Goal: Transaction & Acquisition: Purchase product/service

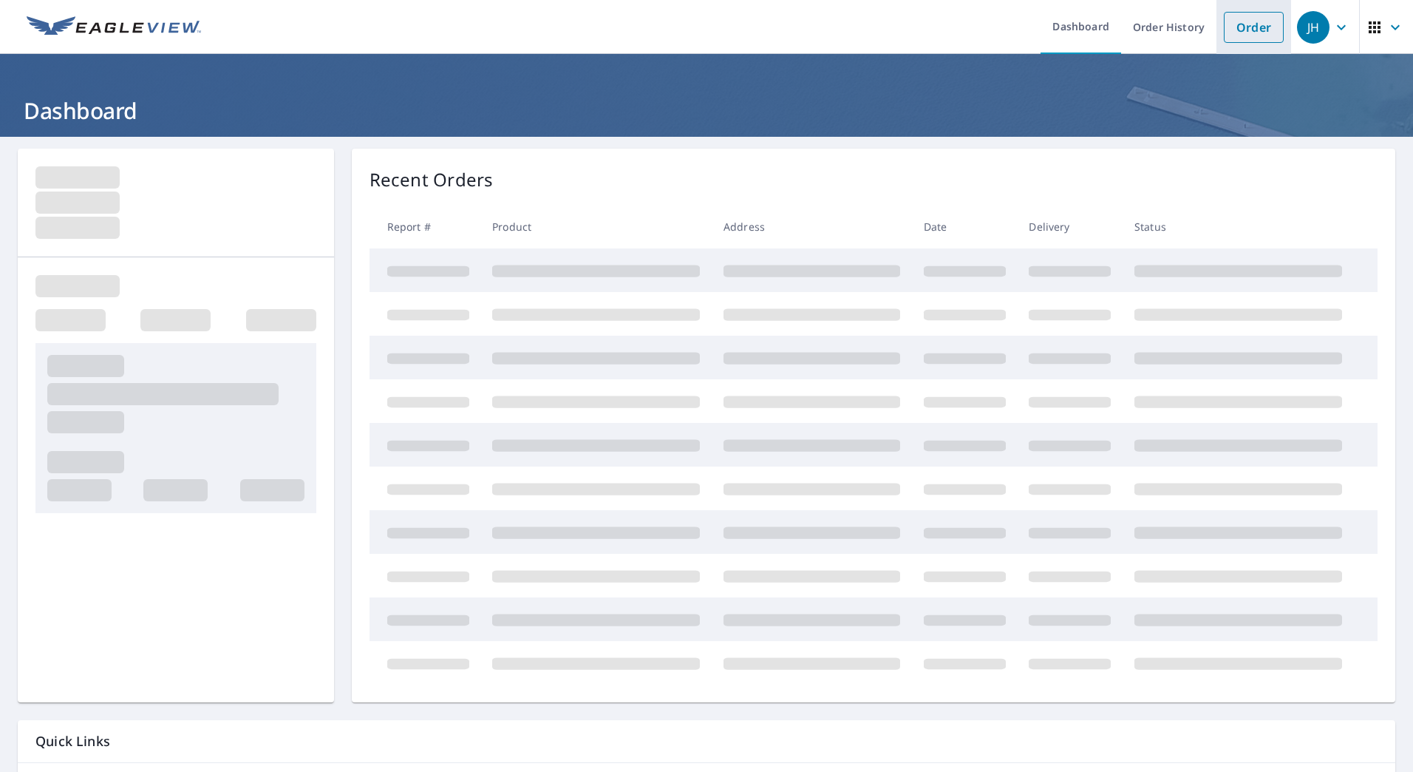
click at [1236, 34] on link "Order" at bounding box center [1254, 27] width 60 height 31
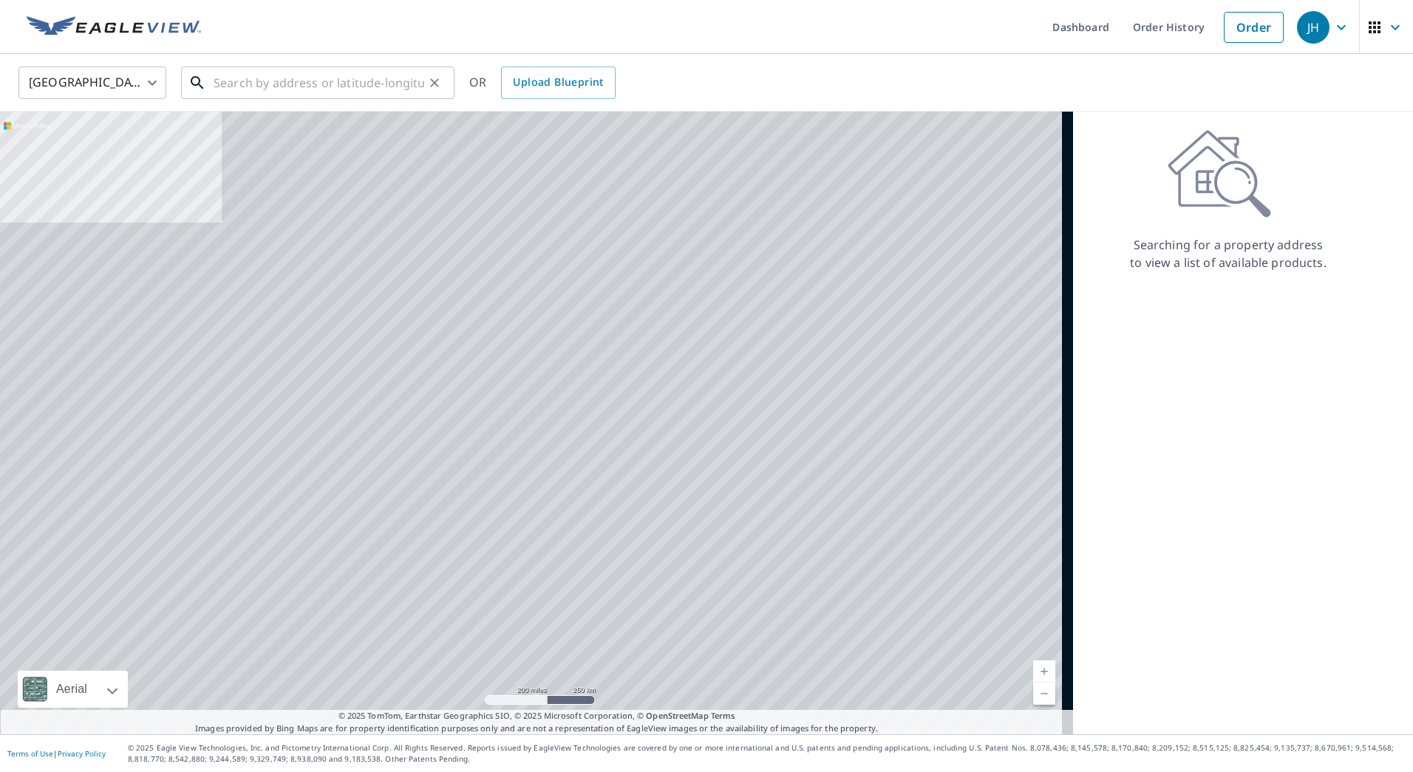
click at [320, 89] on input "text" at bounding box center [319, 82] width 211 height 41
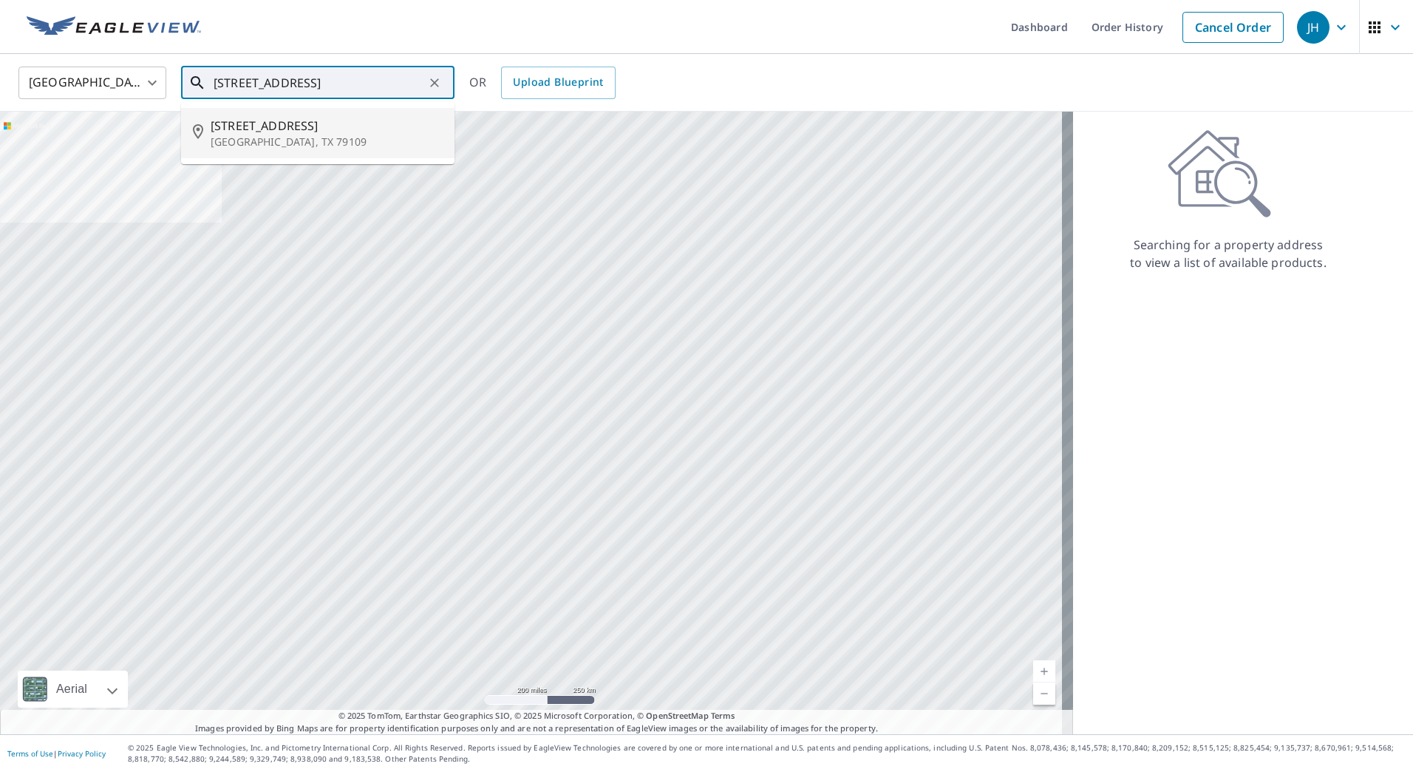
click at [299, 135] on p "[GEOGRAPHIC_DATA], TX 79109" at bounding box center [327, 142] width 232 height 15
type input "[STREET_ADDRESS]"
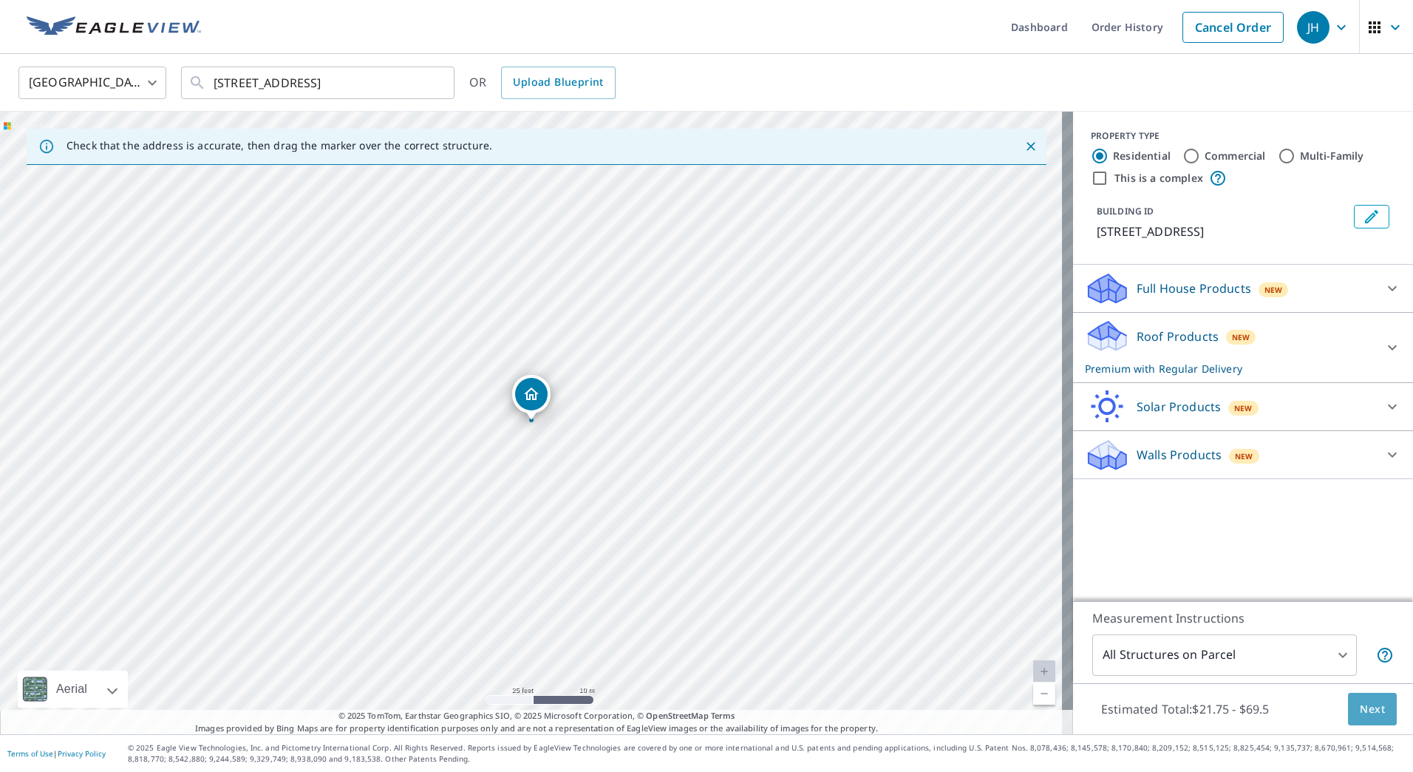
click at [1373, 724] on button "Next" at bounding box center [1372, 709] width 49 height 33
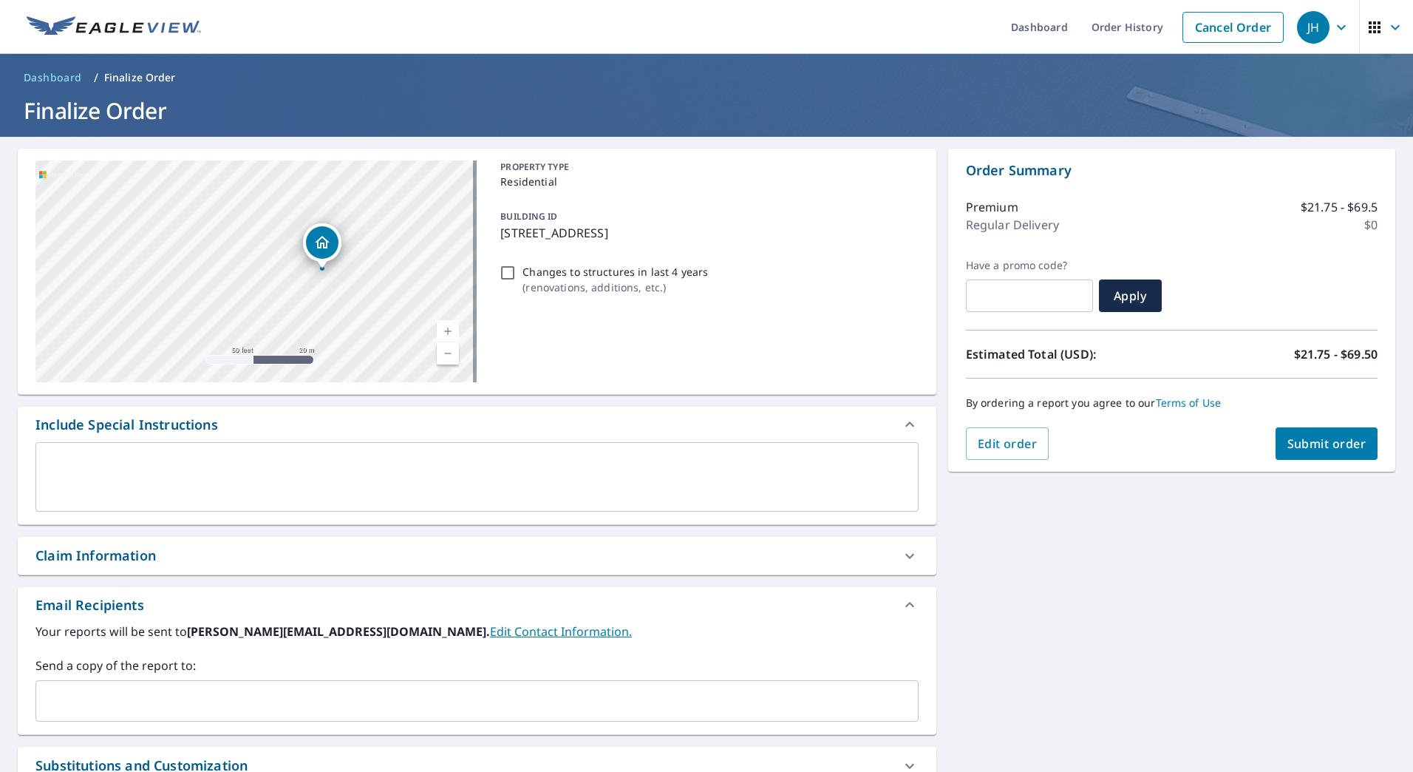
drag, startPoint x: 221, startPoint y: 267, endPoint x: 449, endPoint y: 332, distance: 236.8
click at [449, 332] on div "[STREET_ADDRESS] Aerial Road A standard road map Aerial A detailed look from ab…" at bounding box center [255, 271] width 441 height 222
click at [391, 273] on div "[STREET_ADDRESS]" at bounding box center [255, 271] width 441 height 222
drag, startPoint x: 293, startPoint y: 245, endPoint x: 357, endPoint y: 309, distance: 90.4
click at [357, 309] on div "[STREET_ADDRESS]" at bounding box center [255, 271] width 441 height 222
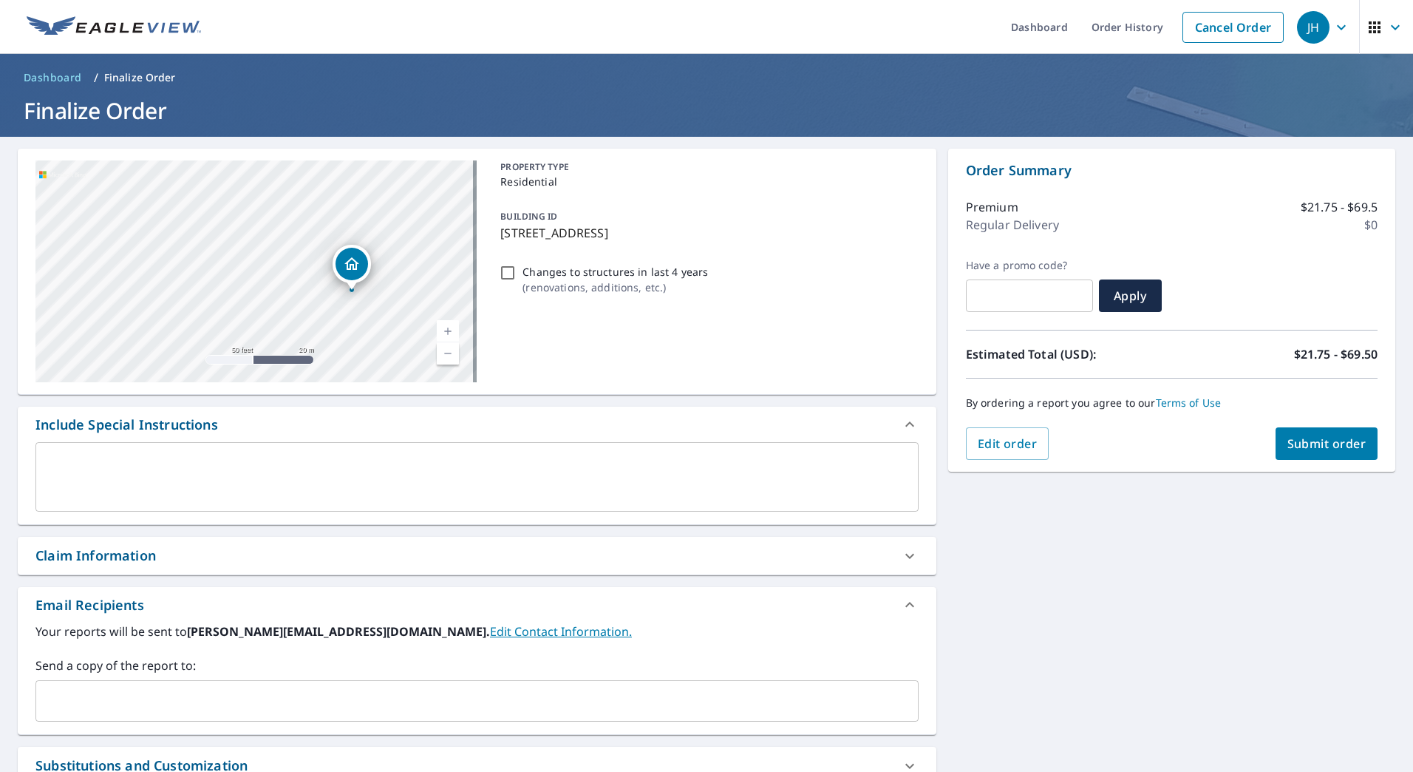
drag, startPoint x: 344, startPoint y: 259, endPoint x: 351, endPoint y: 279, distance: 22.0
click at [351, 279] on div "Dropped pin, building 1, Residential property, 2206 Peach Tree St Amarillo, TX …" at bounding box center [352, 264] width 33 height 33
checkbox input "true"
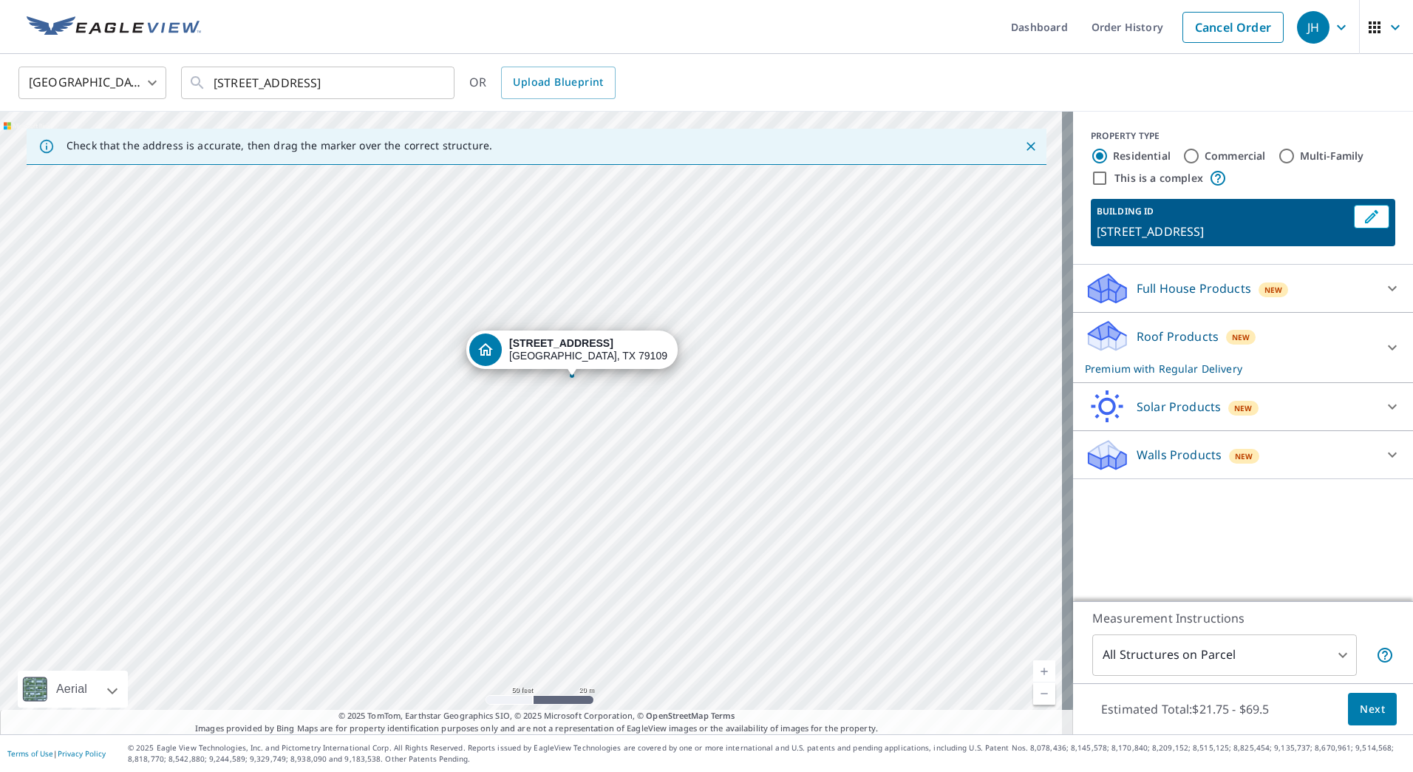
drag, startPoint x: 528, startPoint y: 332, endPoint x: 520, endPoint y: 348, distance: 18.5
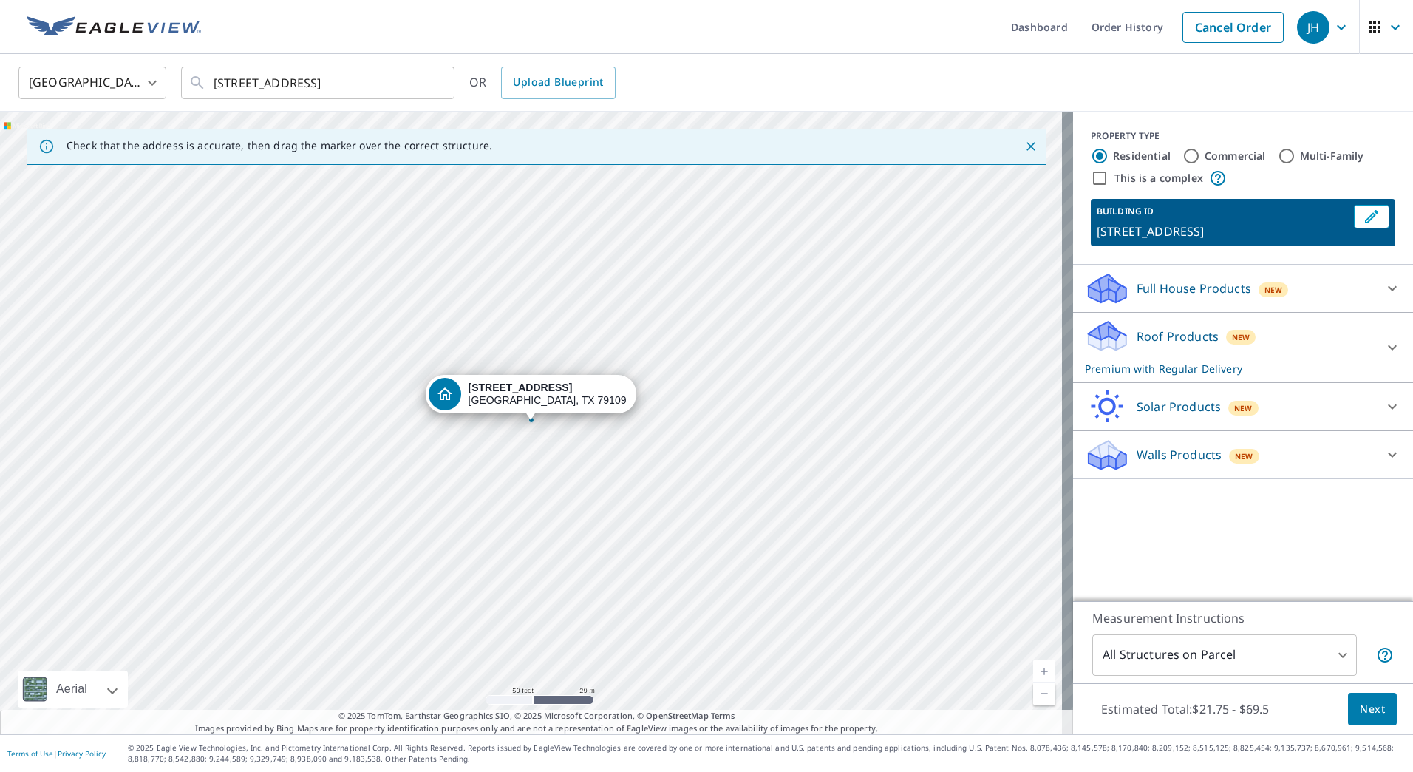
click at [651, 425] on div "[STREET_ADDRESS]" at bounding box center [536, 423] width 1073 height 622
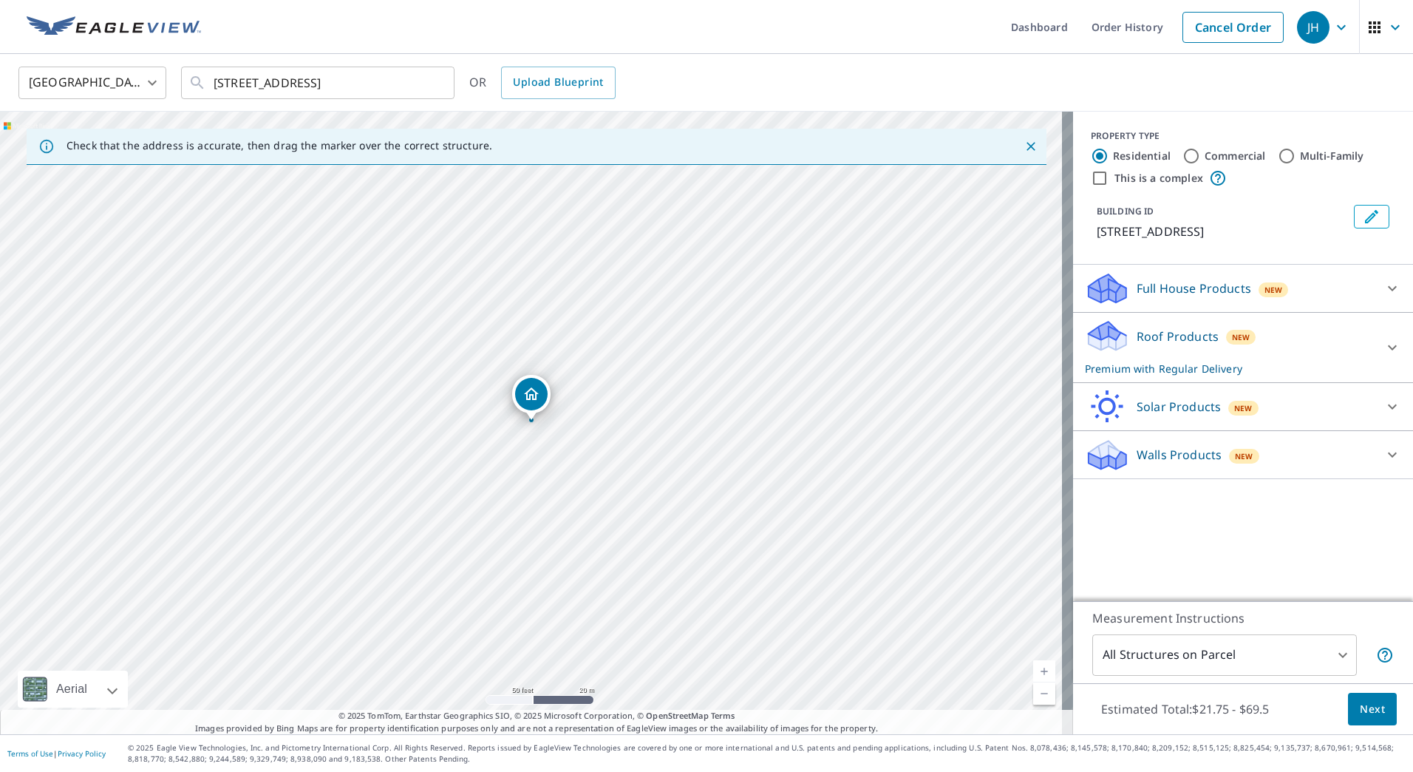
click at [701, 382] on div "[STREET_ADDRESS]" at bounding box center [536, 423] width 1073 height 622
drag, startPoint x: 434, startPoint y: 406, endPoint x: 442, endPoint y: 394, distance: 14.4
click at [1363, 710] on span "Next" at bounding box center [1372, 709] width 25 height 18
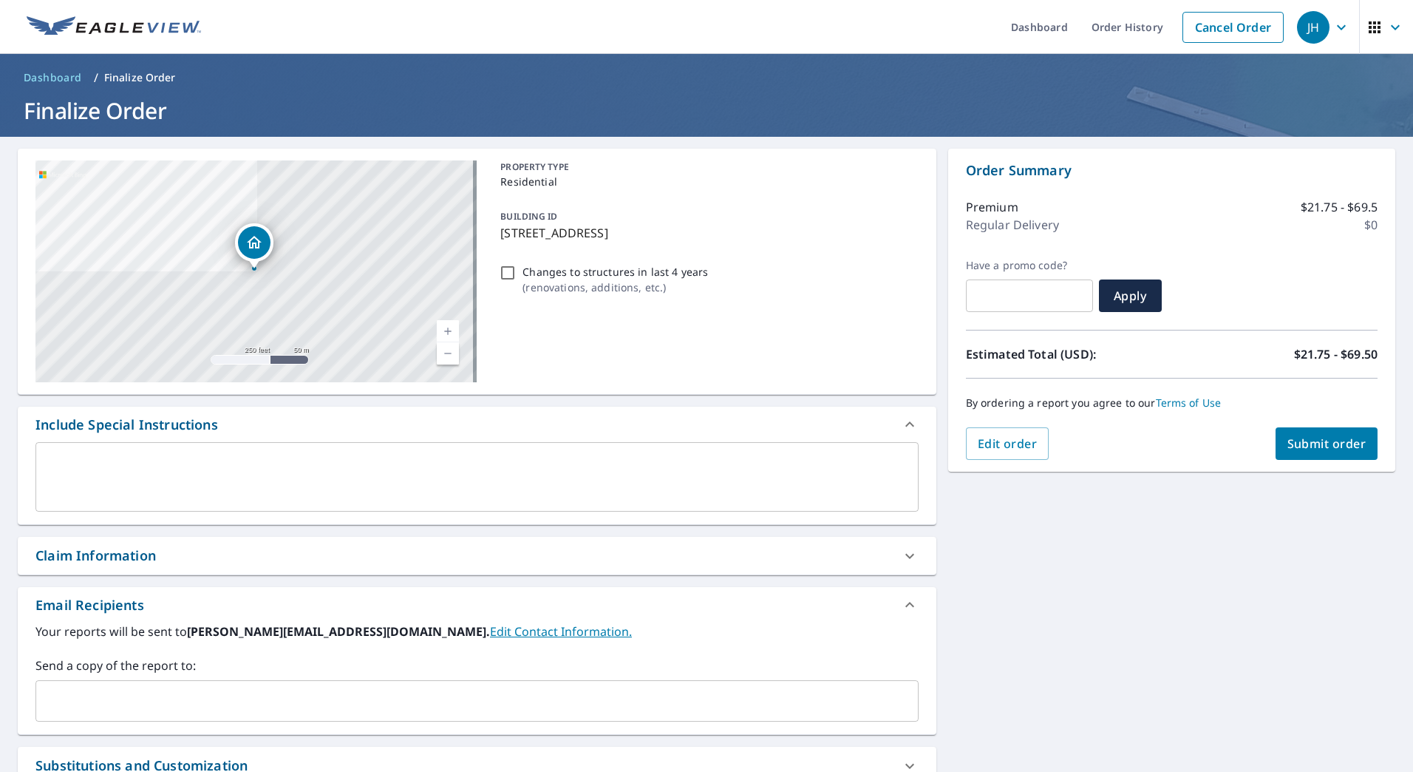
click at [901, 559] on icon at bounding box center [910, 556] width 18 height 18
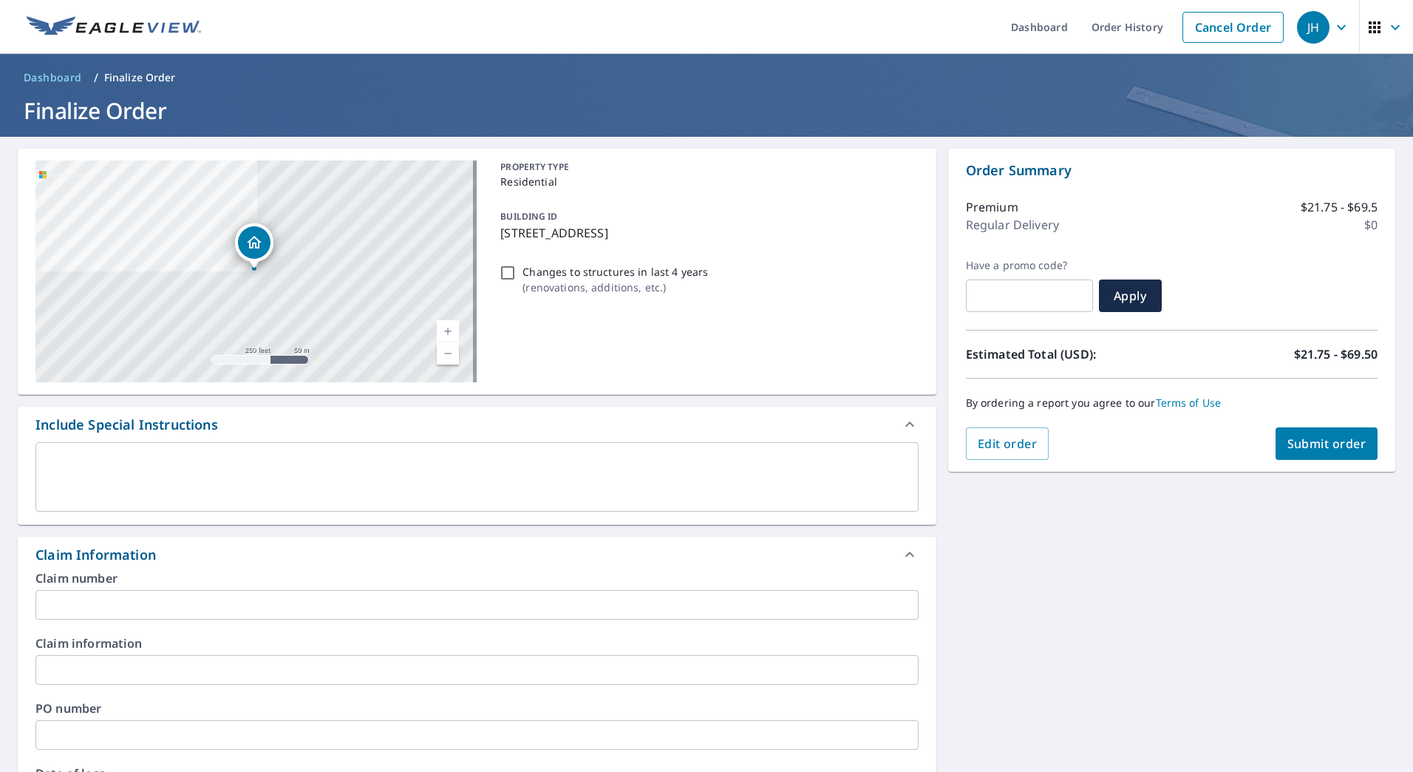
checkbox input "true"
click at [251, 605] on input "text" at bounding box center [476, 605] width 883 height 30
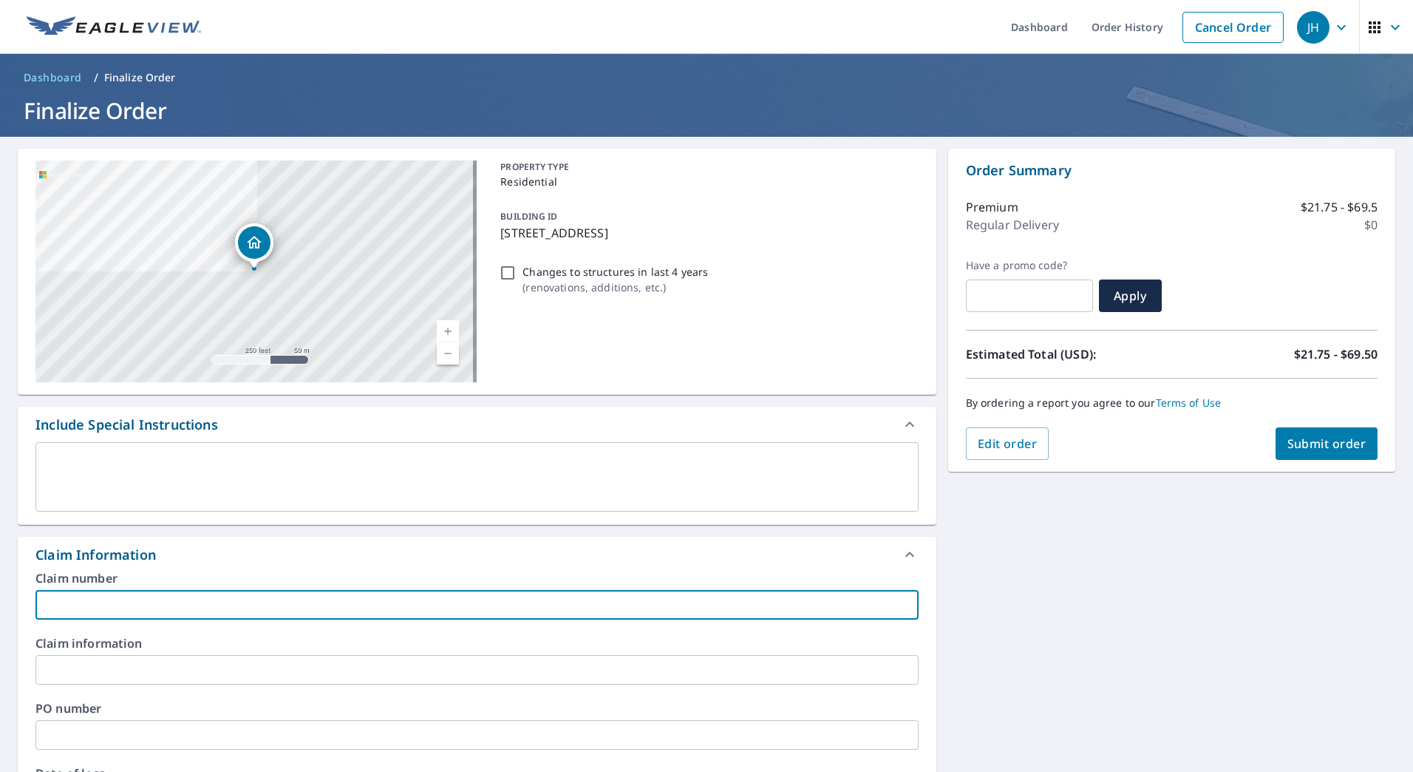
type input "j"
checkbox input "true"
type input "jo"
checkbox input "true"
type input "joa"
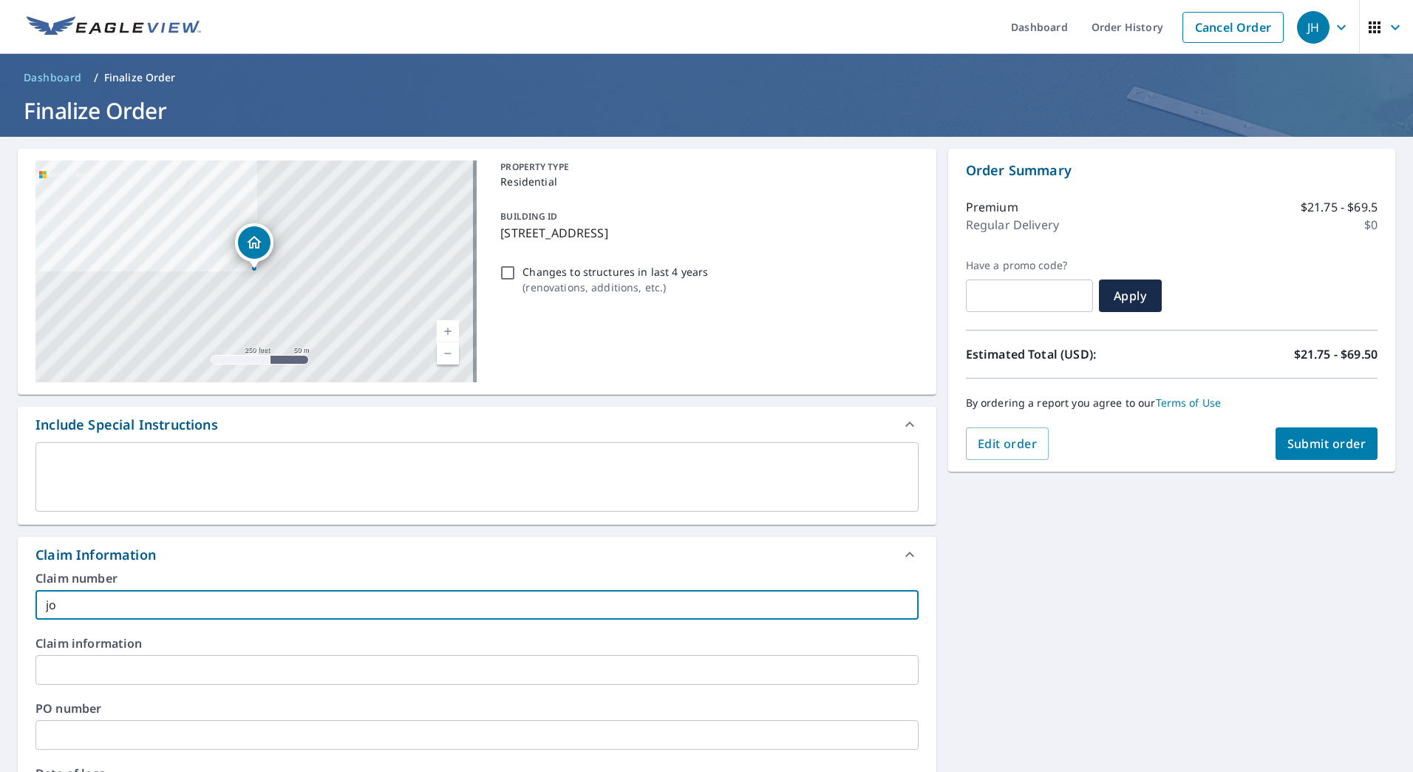
checkbox input "true"
type input "[PERSON_NAME]"
checkbox input "true"
type input "joa"
checkbox input "true"
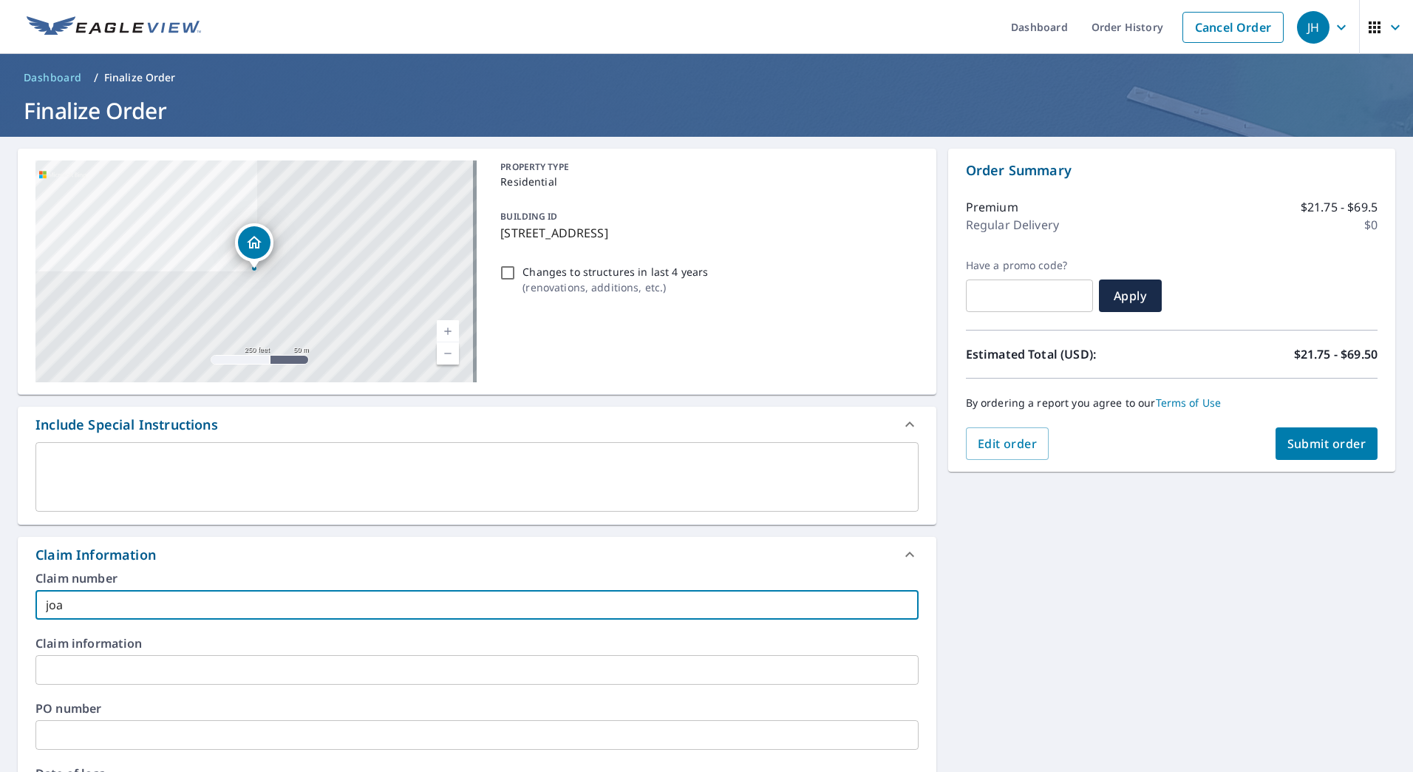
type input "jo"
checkbox input "true"
type input "j"
checkbox input "true"
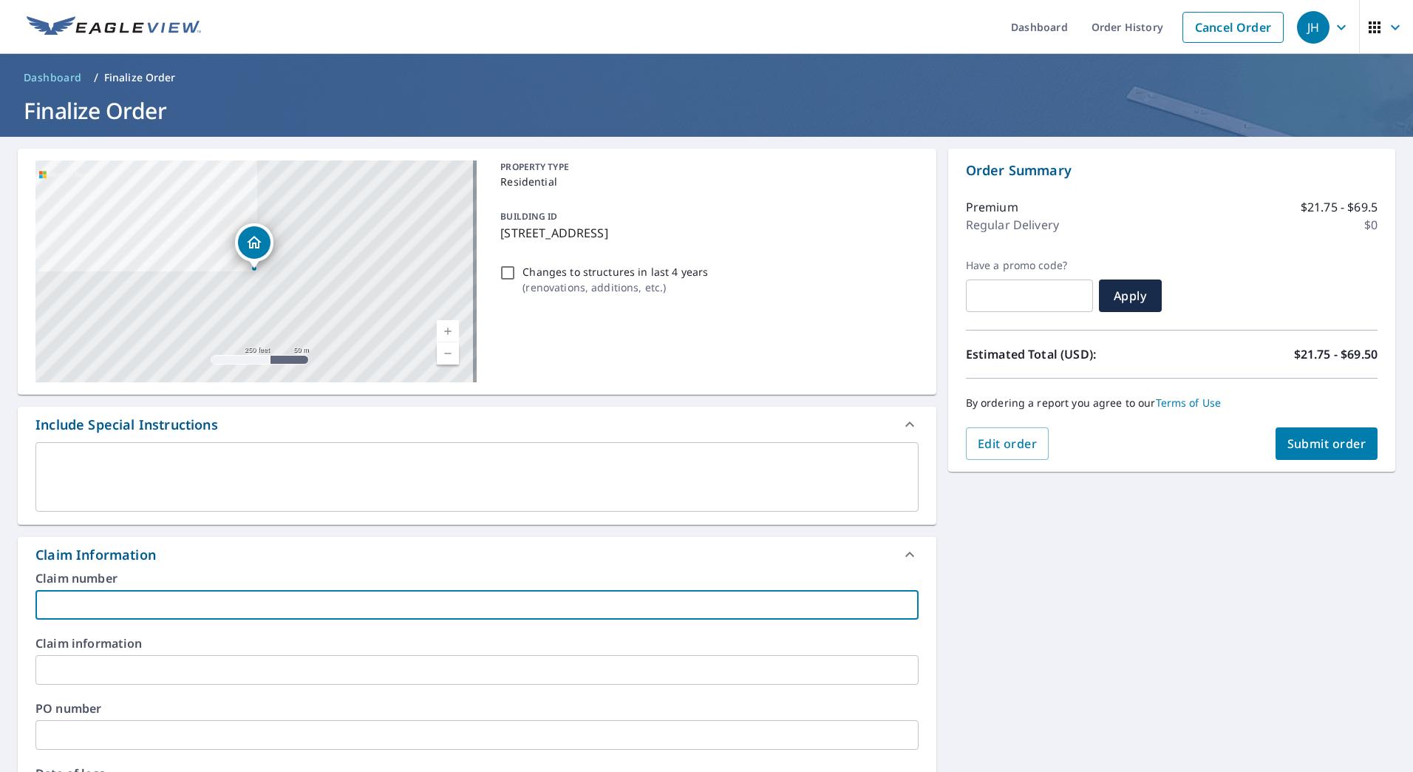
type input "N"
checkbox input "true"
type input "No"
checkbox input "true"
type input "N"
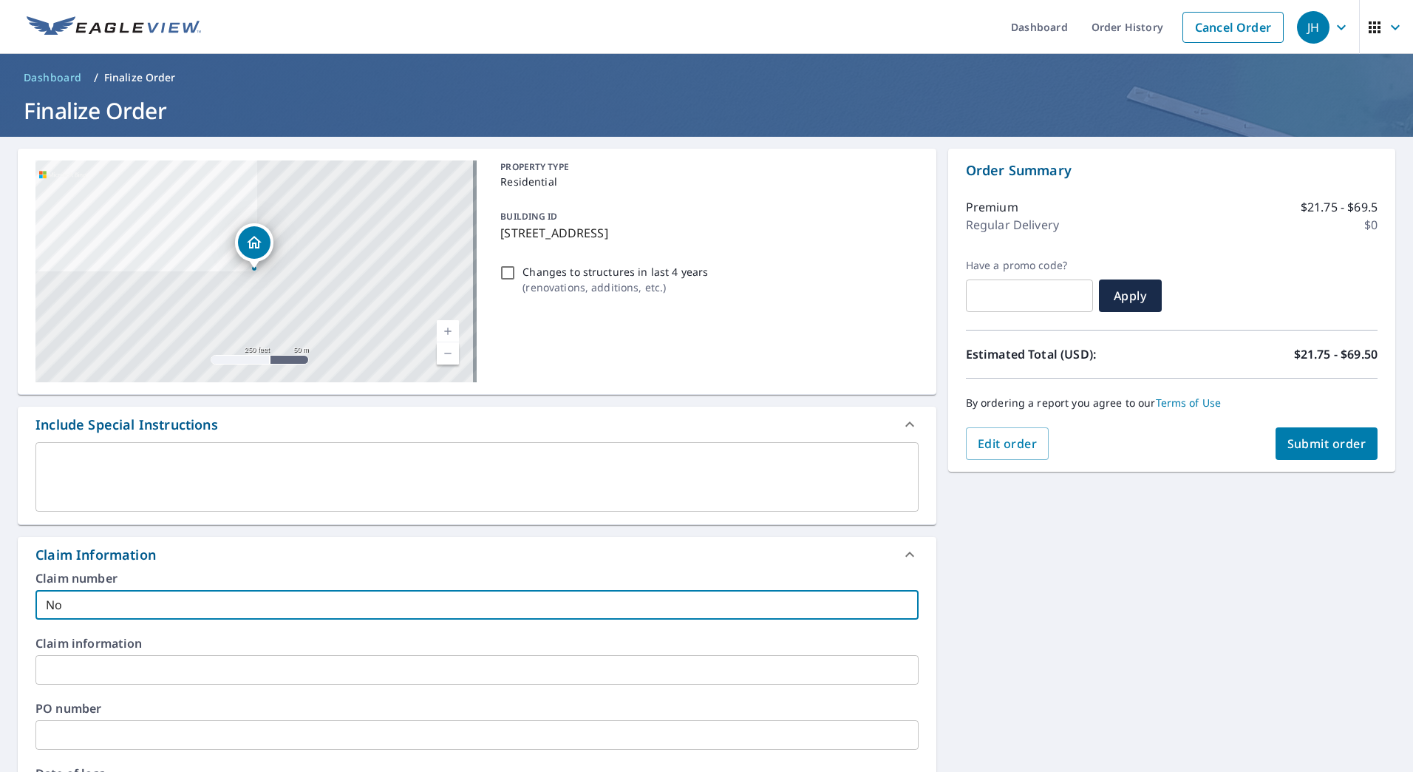
checkbox input "true"
type input "J"
checkbox input "true"
type input "Jo"
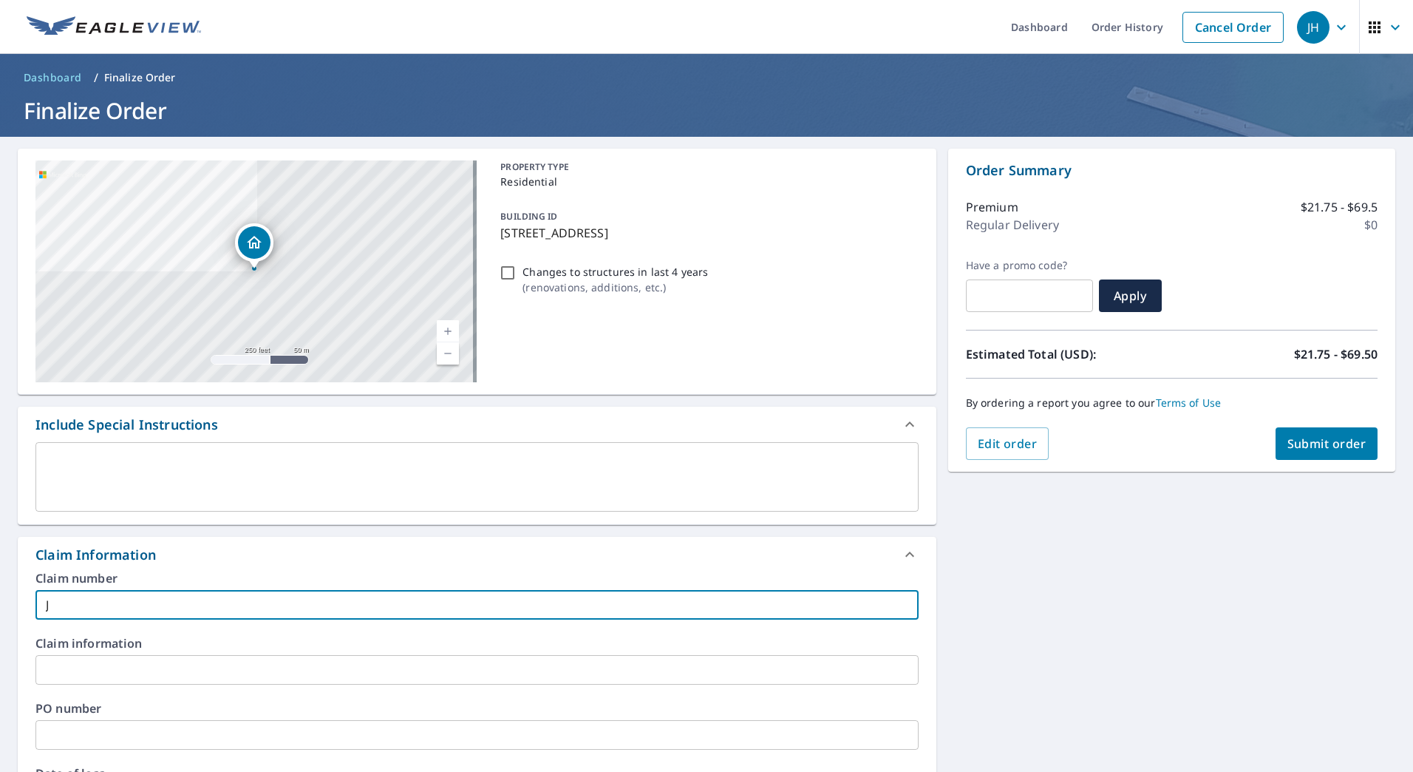
checkbox input "true"
type input "[PERSON_NAME]"
checkbox input "true"
type input "[PERSON_NAME]"
checkbox input "true"
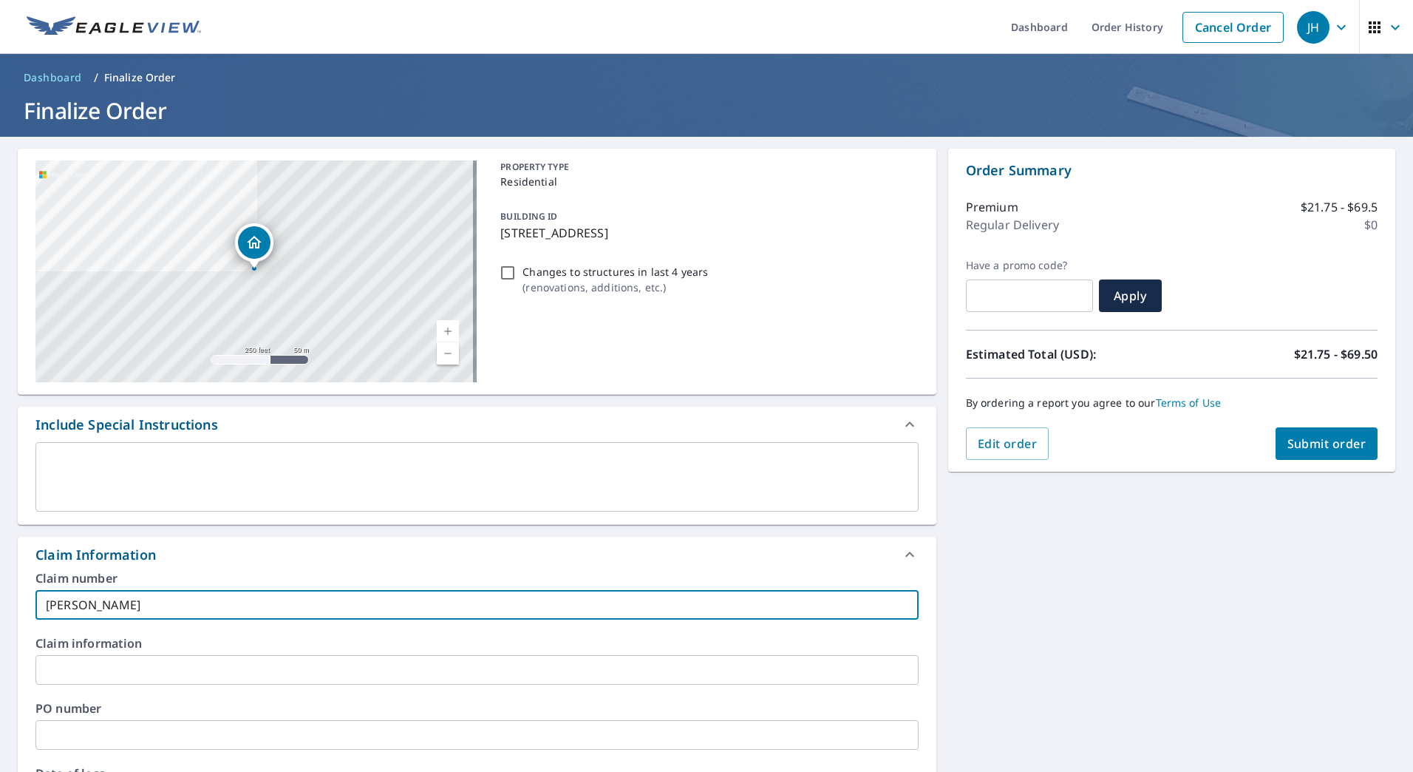
type input "[PERSON_NAME]"
checkbox input "true"
type input "[PERSON_NAME]"
checkbox input "true"
type input "[PERSON_NAME]"
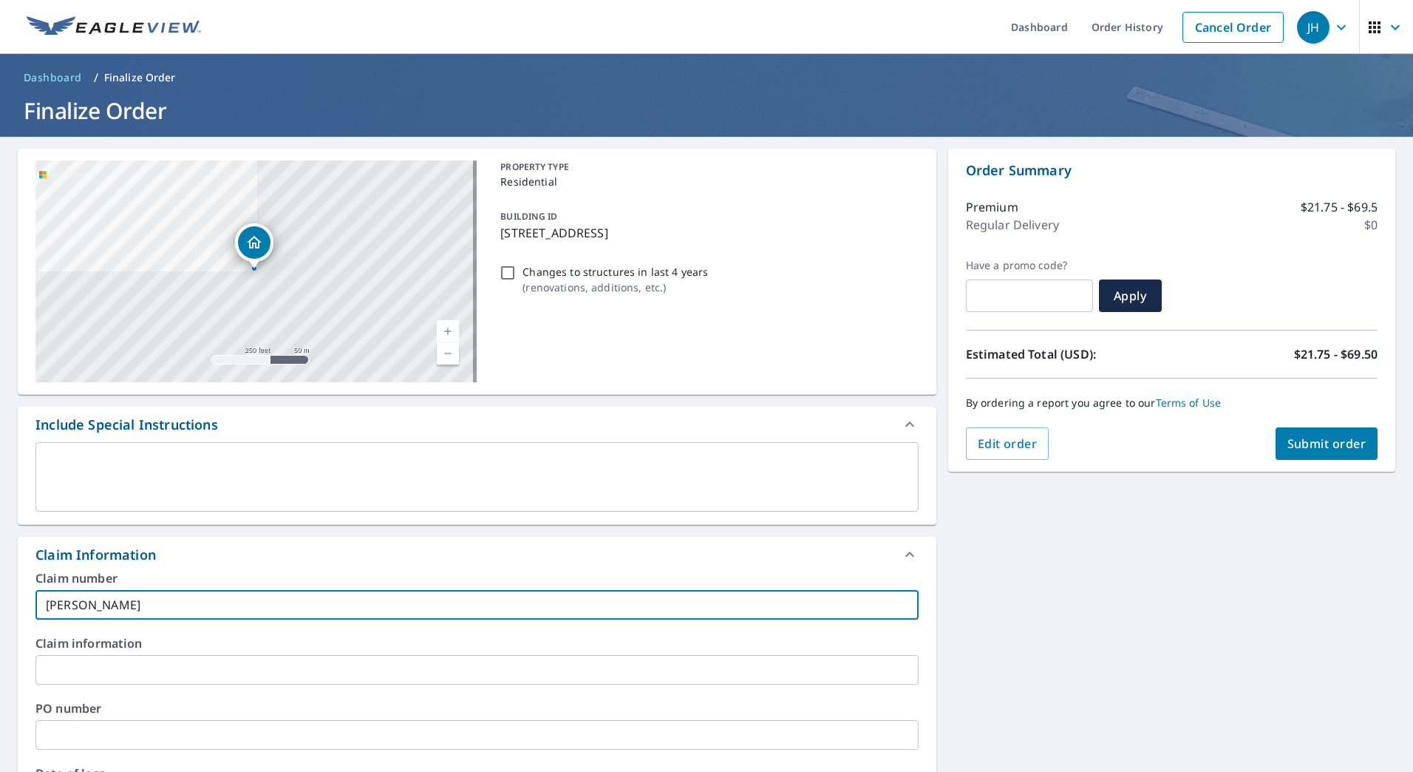
checkbox input "true"
type input "[PERSON_NAME]"
checkbox input "true"
type input "[PERSON_NAME]"
checkbox input "true"
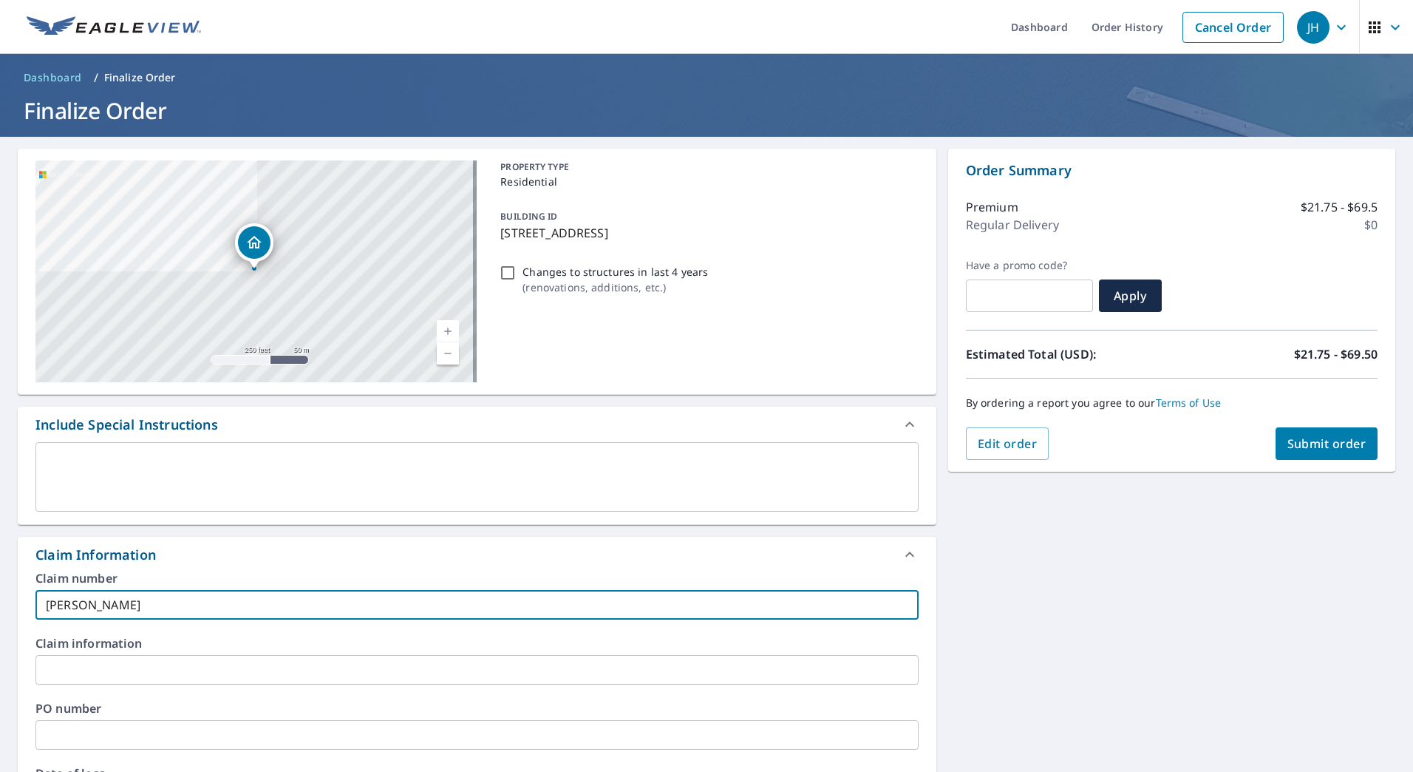
type input "[PERSON_NAME]"
checkbox input "true"
type input "[PERSON_NAME]"
checkbox input "true"
type input "[PERSON_NAME]"
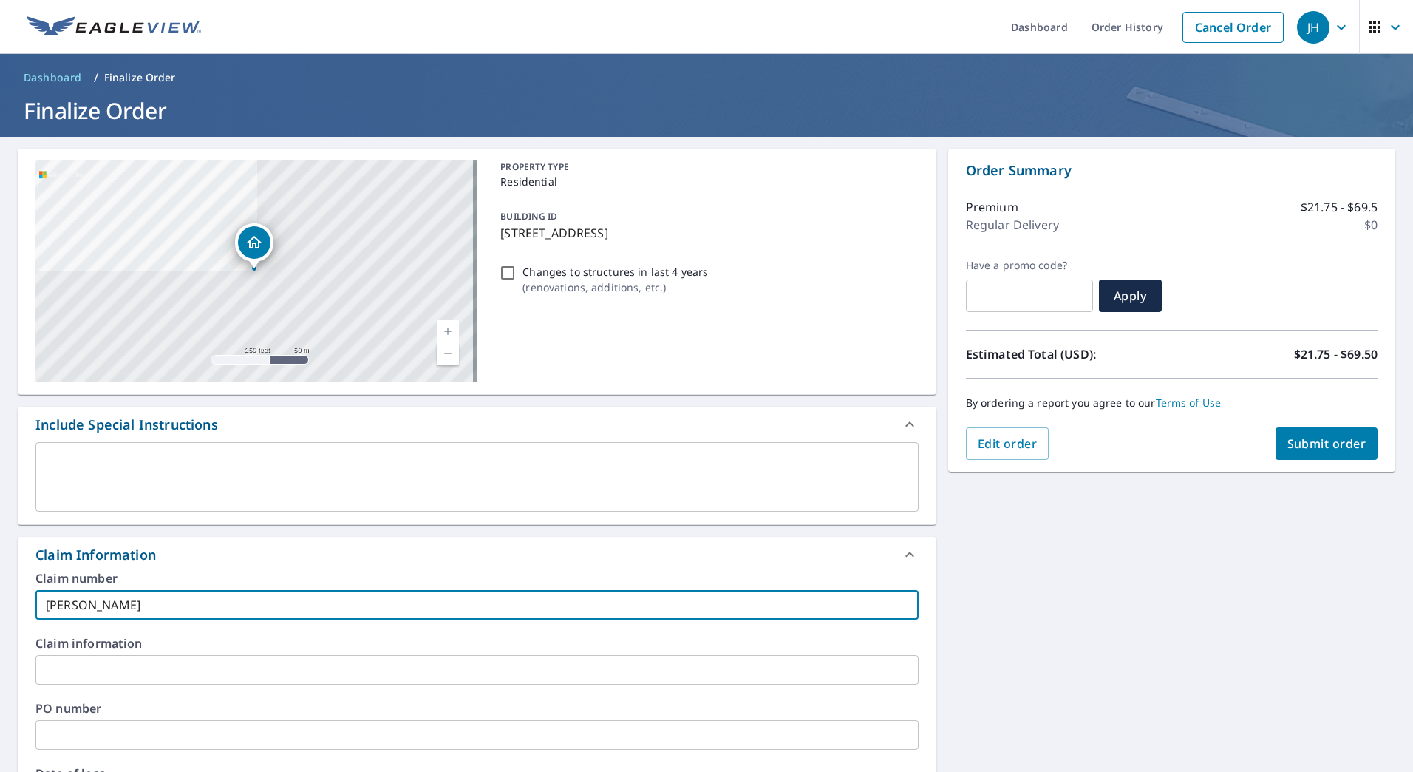
checkbox input "true"
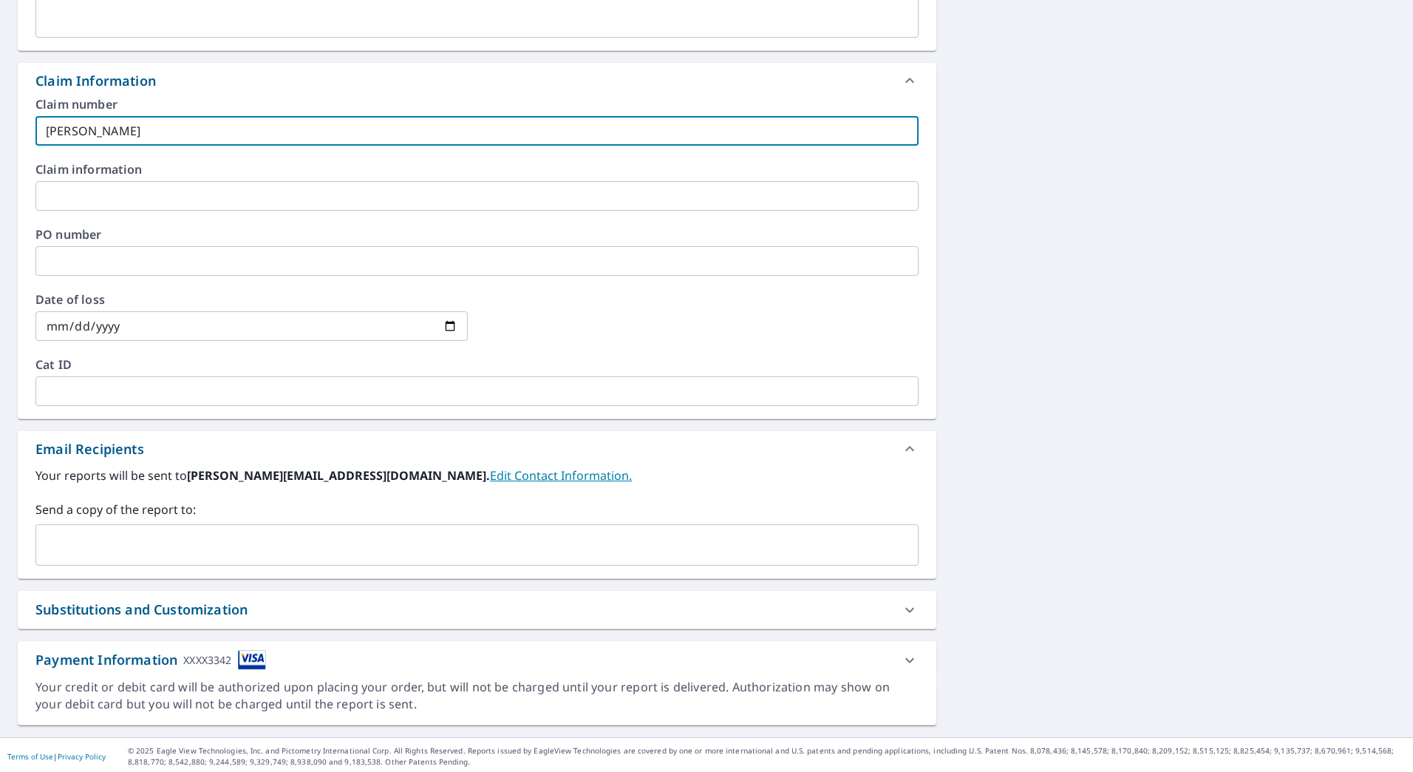
scroll to position [477, 0]
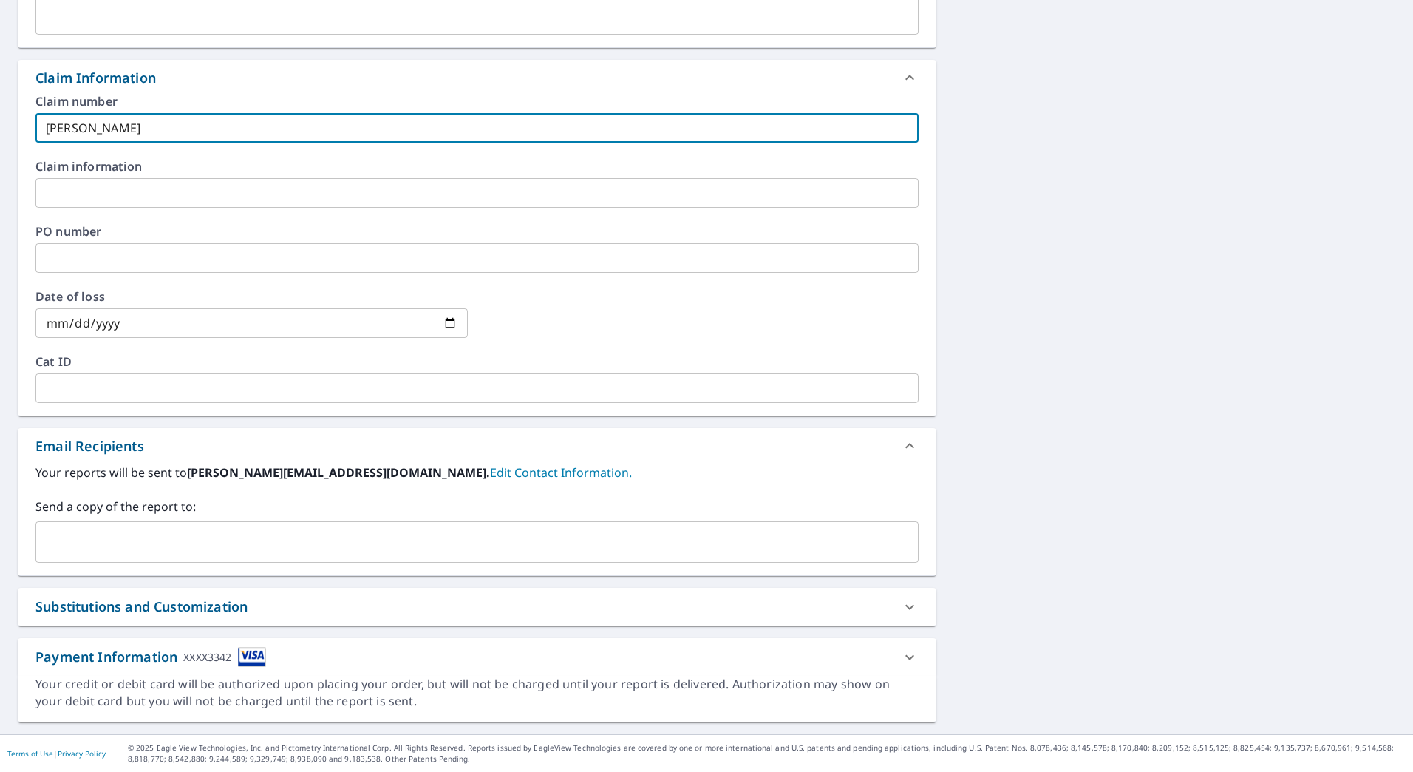
type input "[PERSON_NAME]"
click at [223, 534] on input "text" at bounding box center [466, 542] width 848 height 28
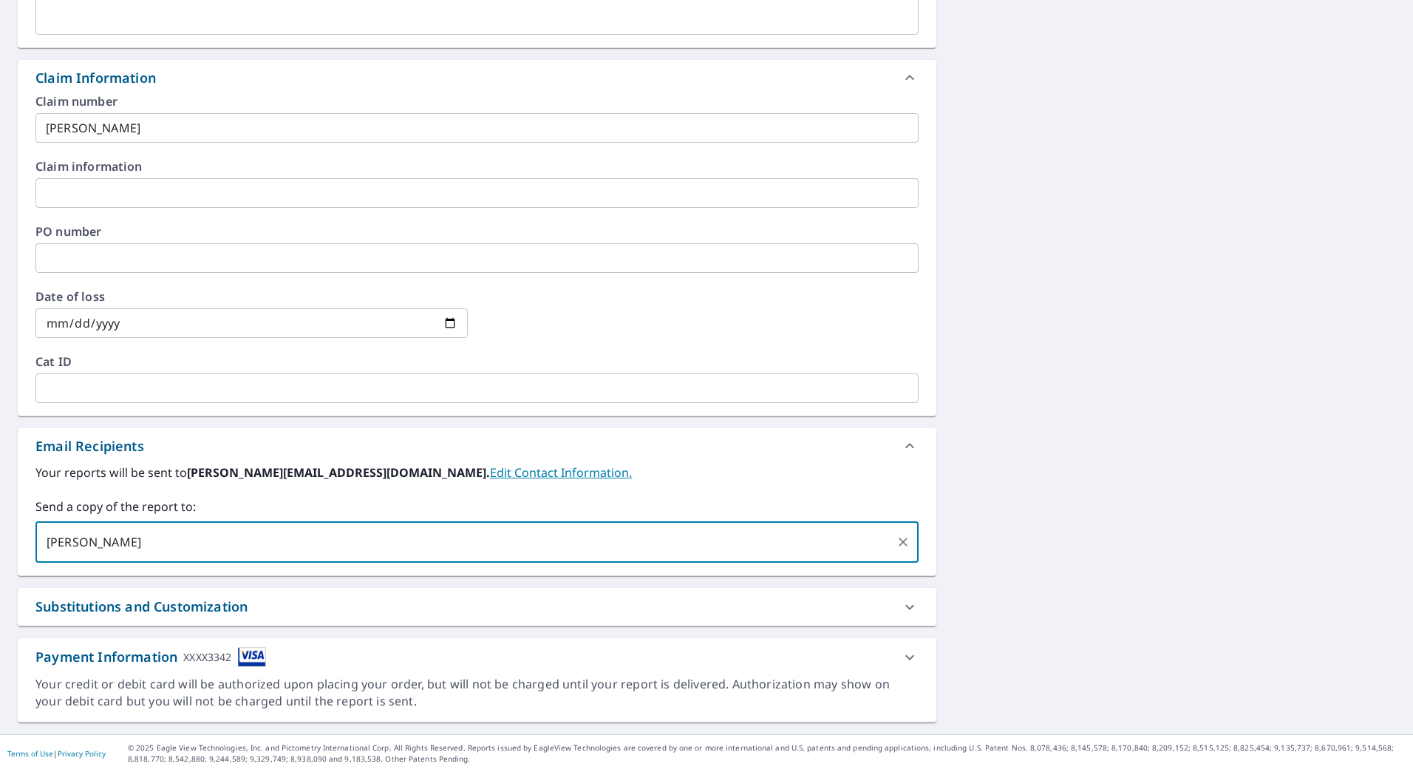
type input "[PERSON_NAME]"
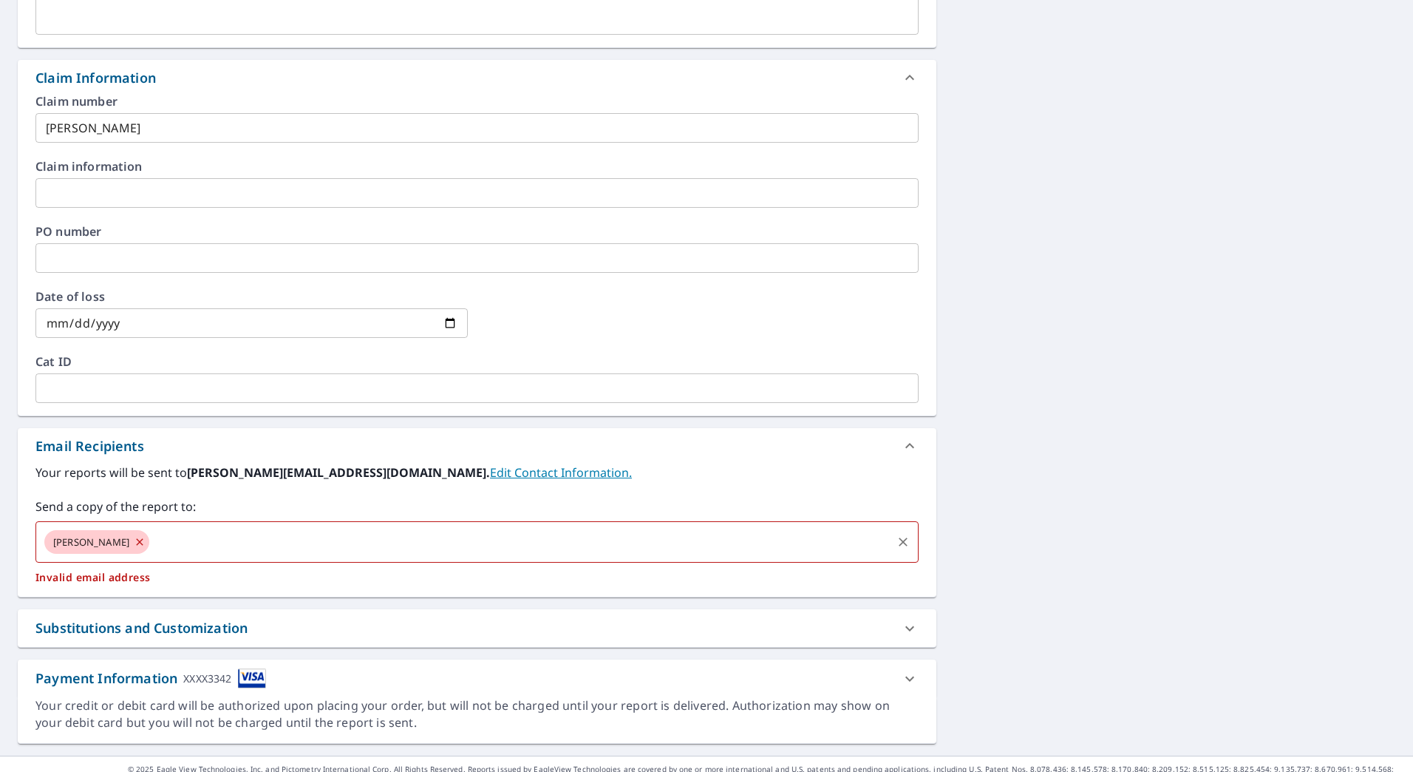
checkbox input "true"
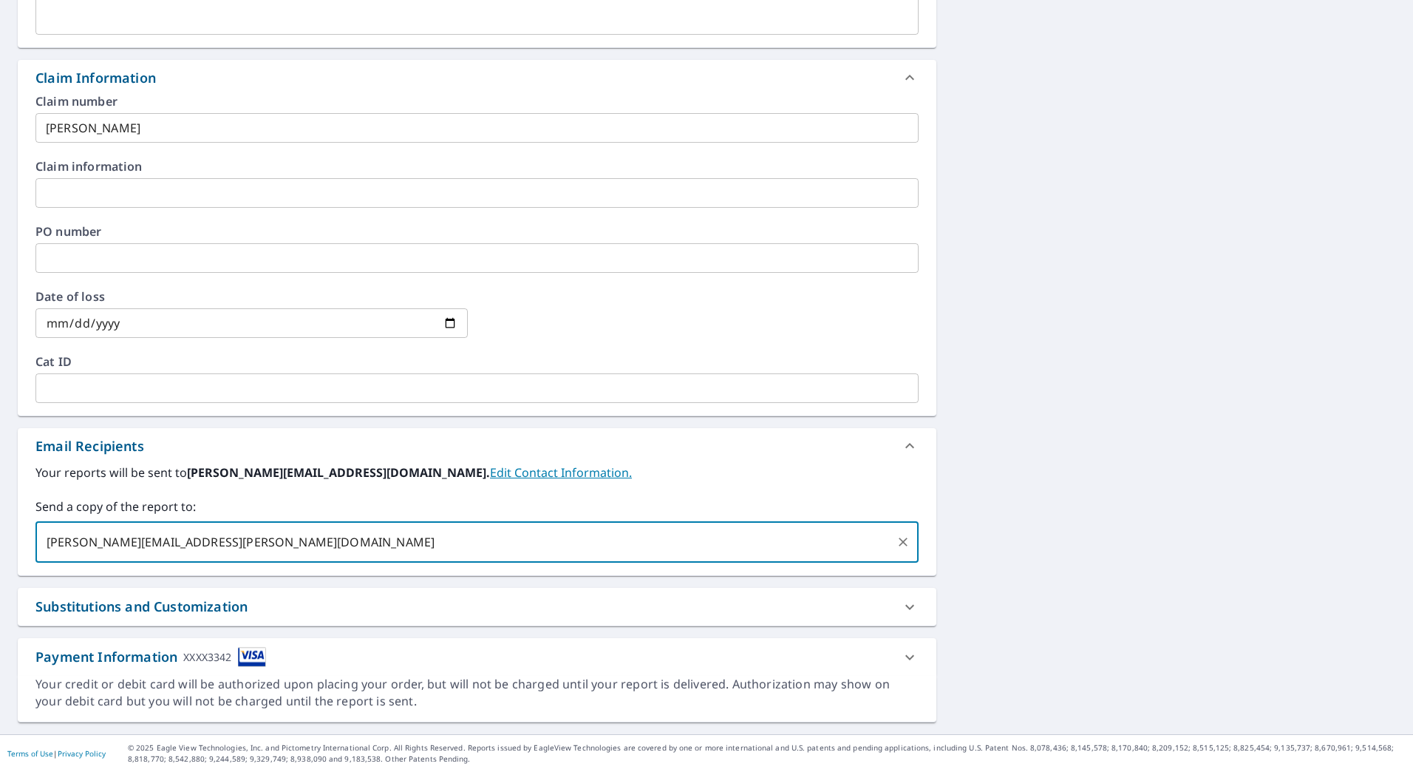
type input "[PERSON_NAME][EMAIL_ADDRESS][PERSON_NAME][DOMAIN_NAME]"
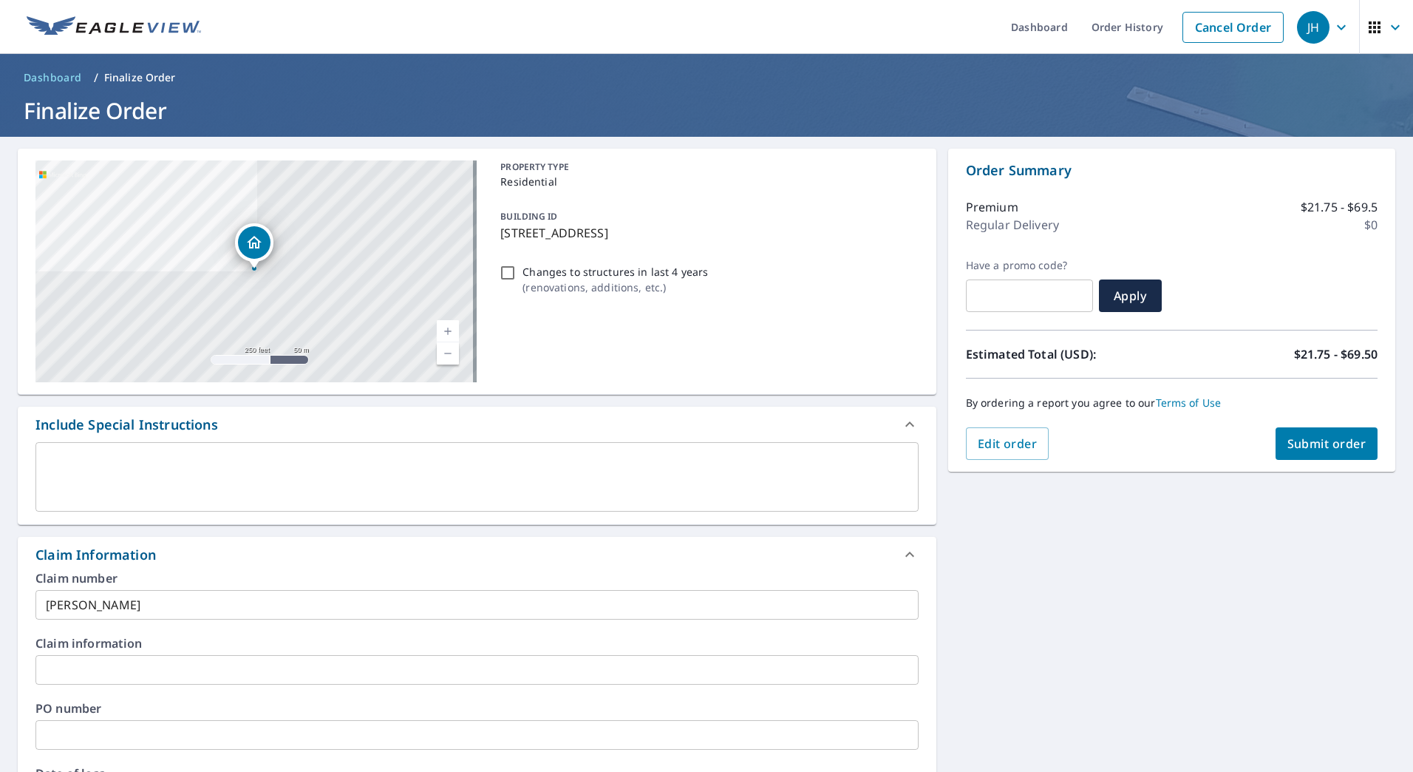
click at [1300, 436] on span "Submit order" at bounding box center [1327, 443] width 79 height 16
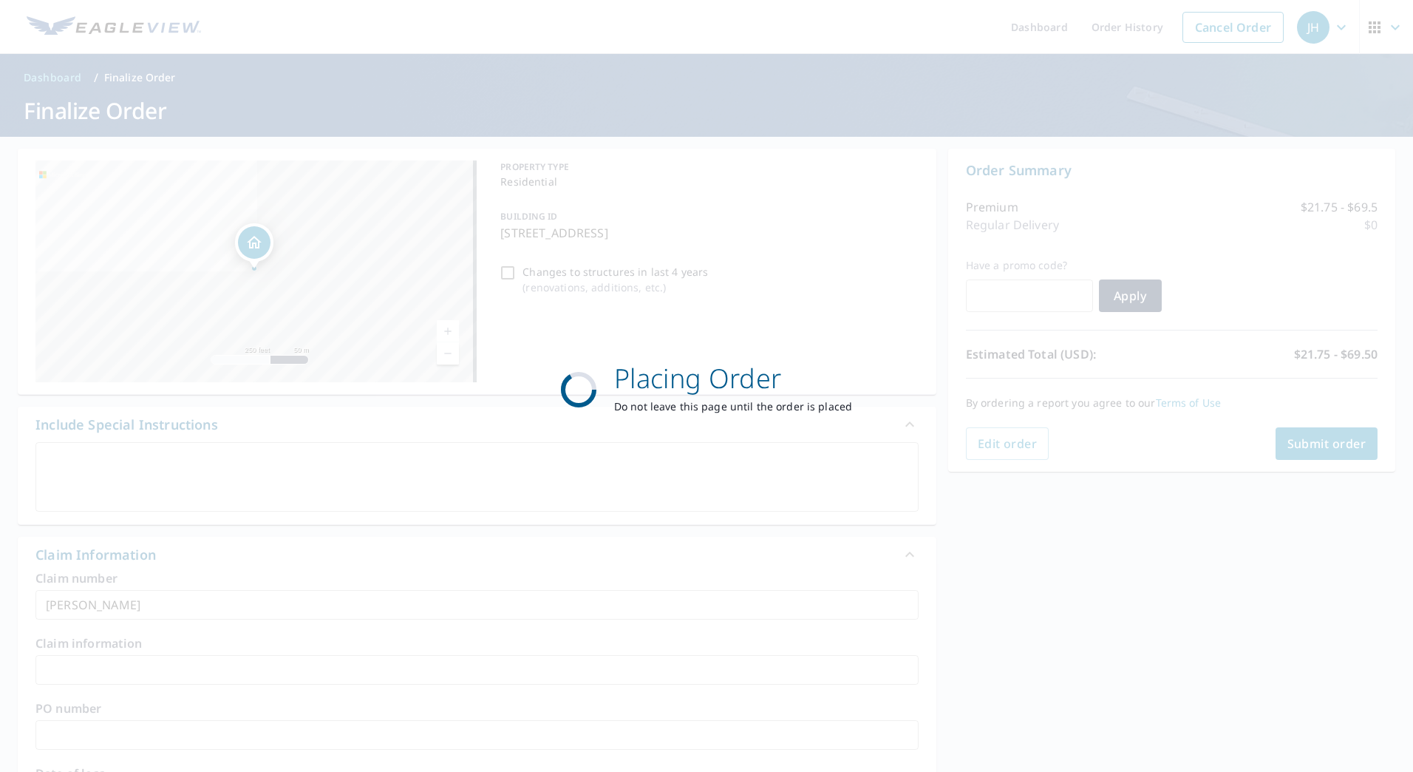
checkbox input "true"
